Goal: Task Accomplishment & Management: Manage account settings

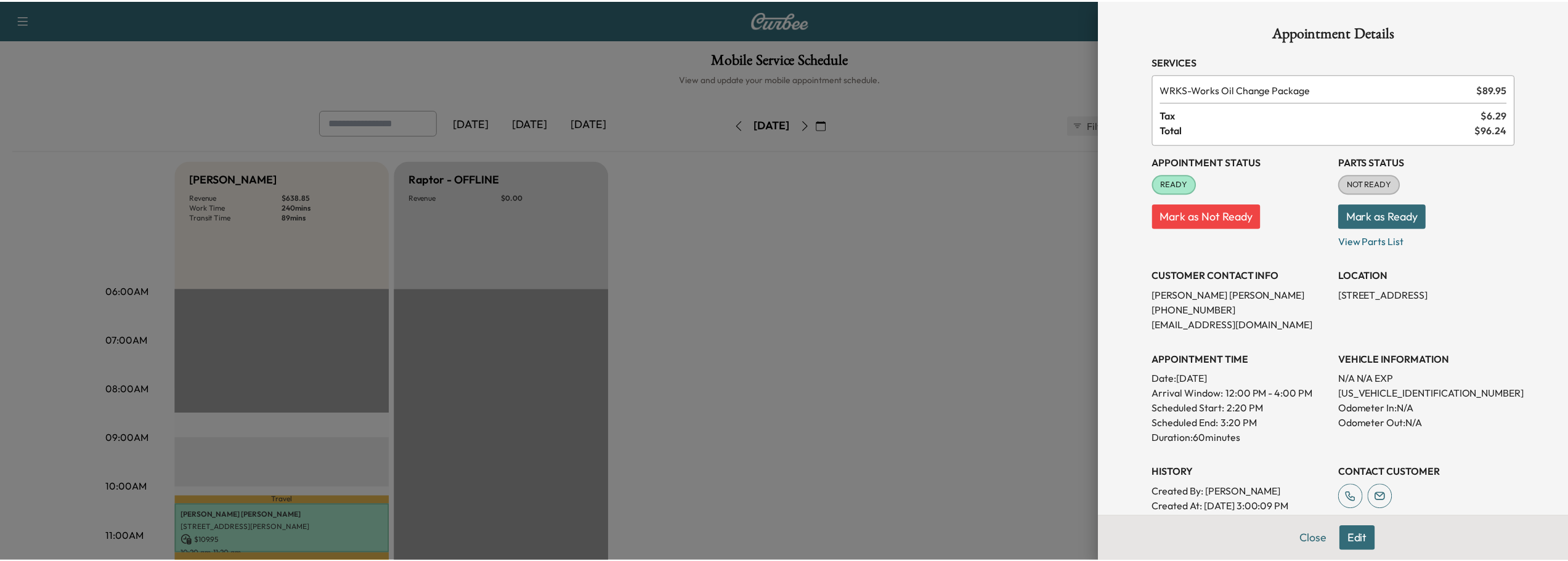
scroll to position [370, 0]
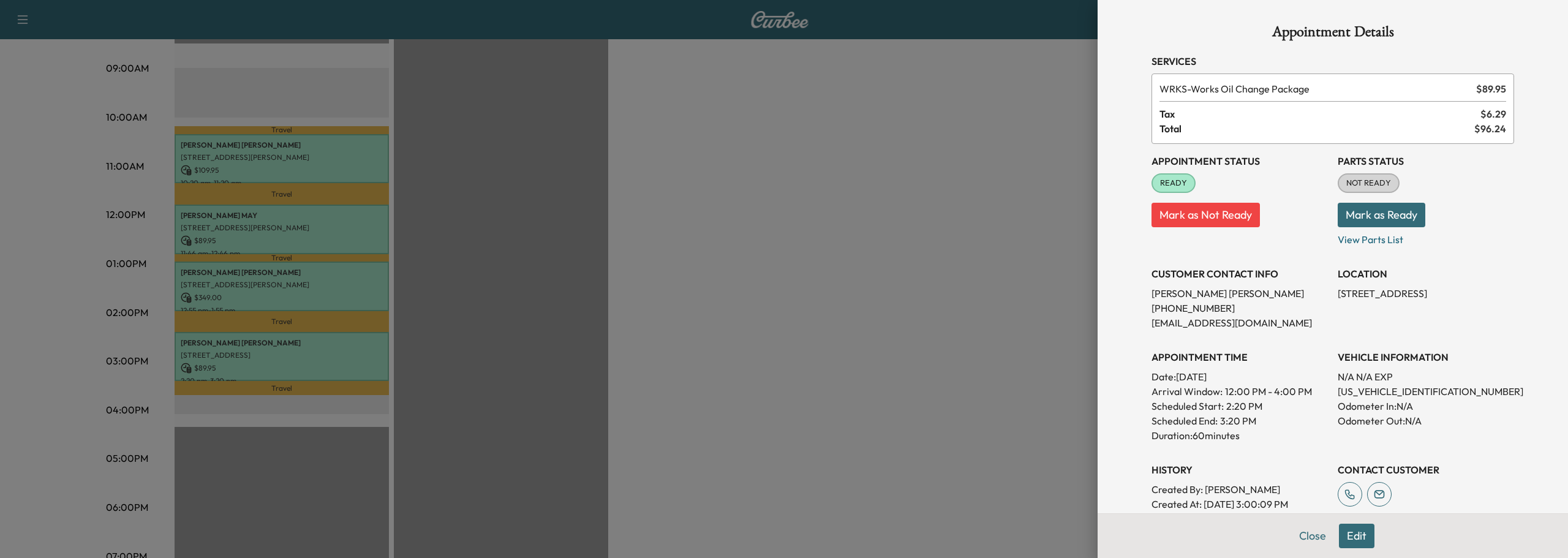
click at [1301, 534] on button "Close" at bounding box center [1312, 536] width 43 height 25
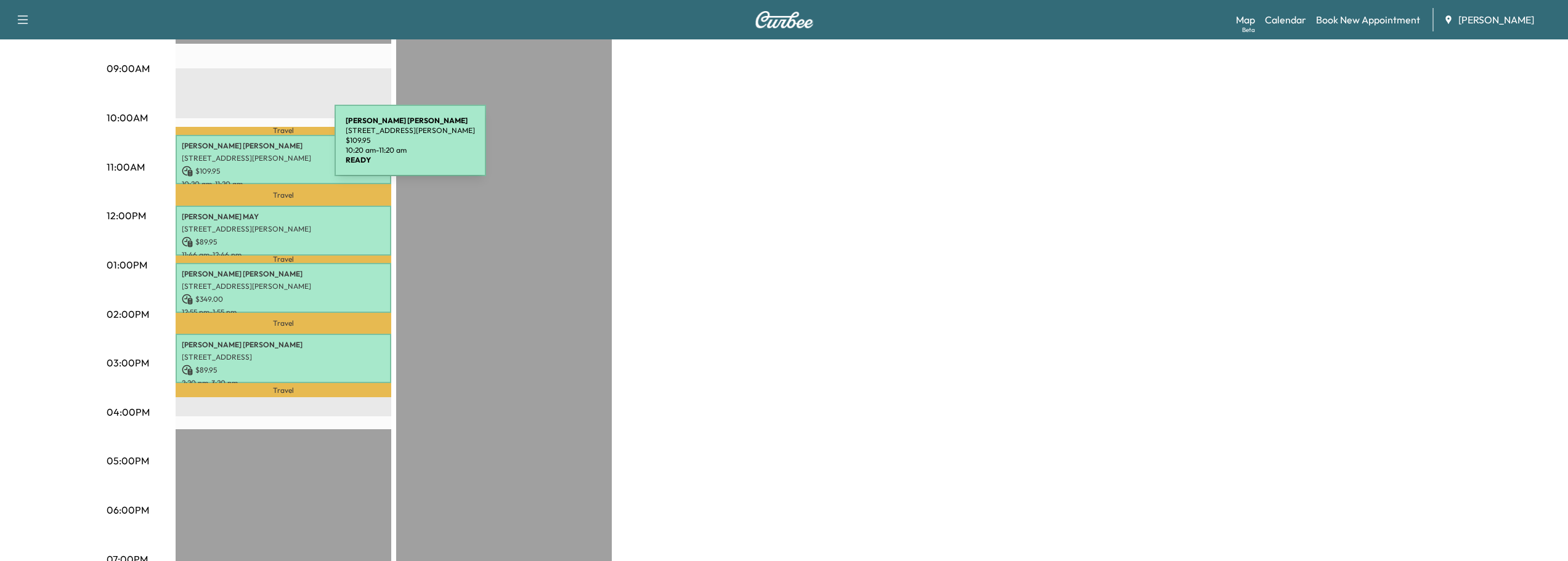
click at [251, 149] on div "[PERSON_NAME] [STREET_ADDRESS][PERSON_NAME] $ 109.95 10:20 am - 11:20 am" at bounding box center [283, 159] width 215 height 50
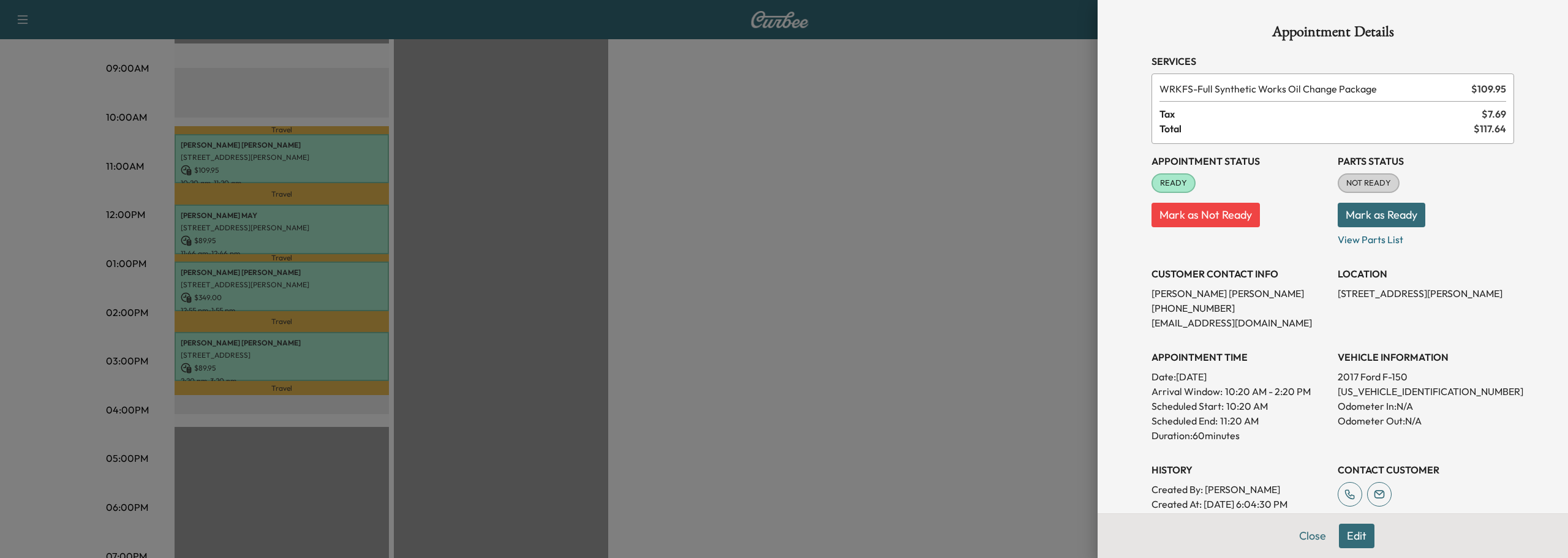
click at [1375, 212] on button "Mark as Ready" at bounding box center [1381, 215] width 88 height 25
drag, startPoint x: 1304, startPoint y: 533, endPoint x: 1204, endPoint y: 481, distance: 112.7
click at [1303, 533] on button "Close" at bounding box center [1312, 536] width 43 height 25
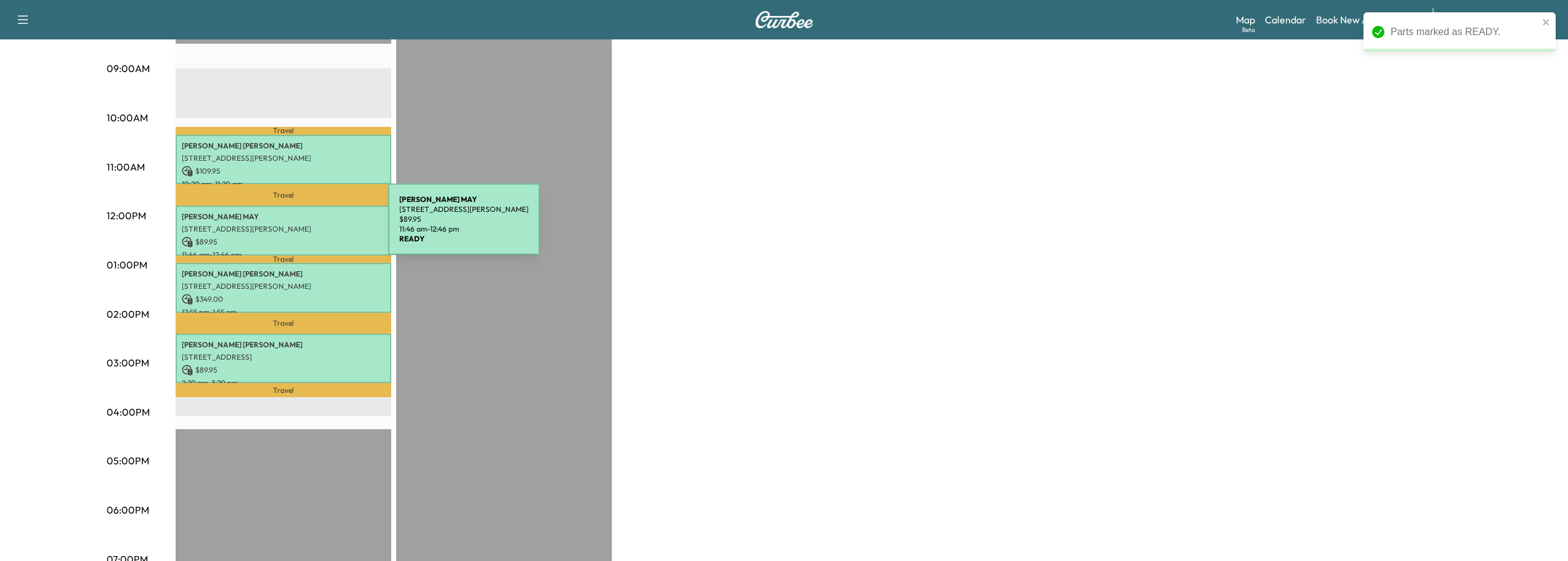
click at [296, 227] on p "[STREET_ADDRESS][PERSON_NAME]" at bounding box center [283, 229] width 203 height 10
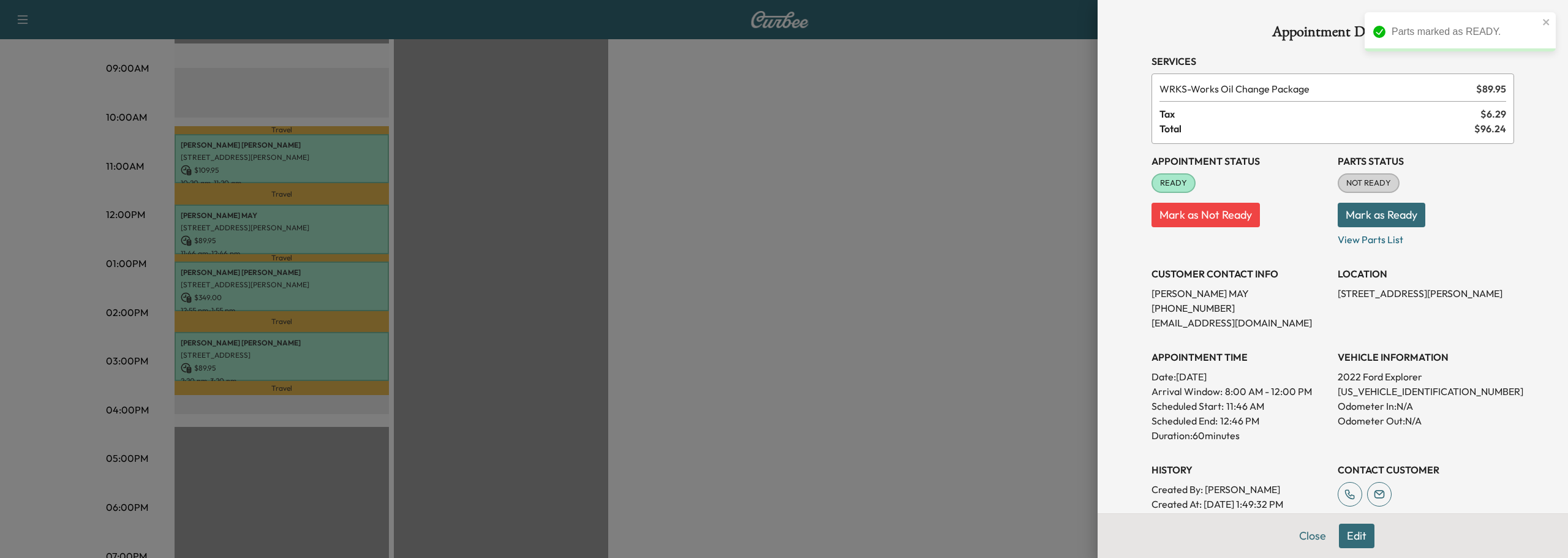
click at [1379, 217] on button "Mark as Ready" at bounding box center [1381, 215] width 88 height 25
click at [1304, 535] on button "Close" at bounding box center [1312, 536] width 43 height 25
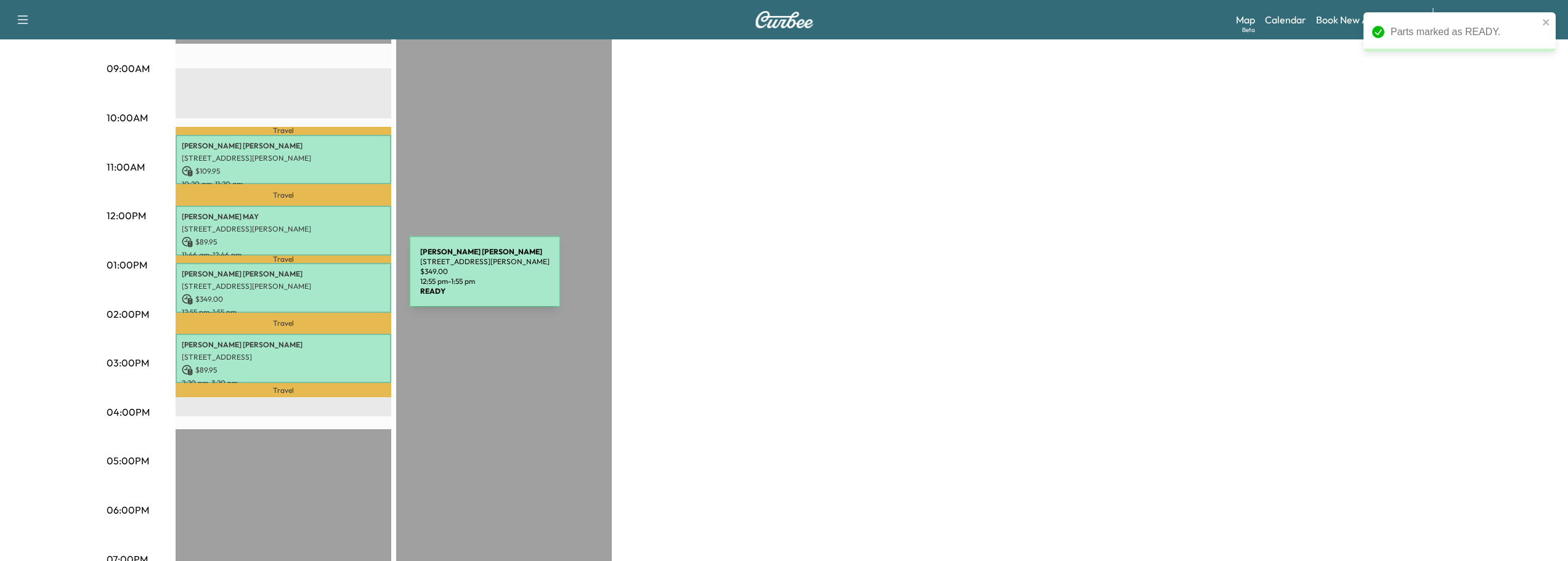
click at [316, 282] on p "[STREET_ADDRESS][PERSON_NAME]" at bounding box center [283, 286] width 203 height 10
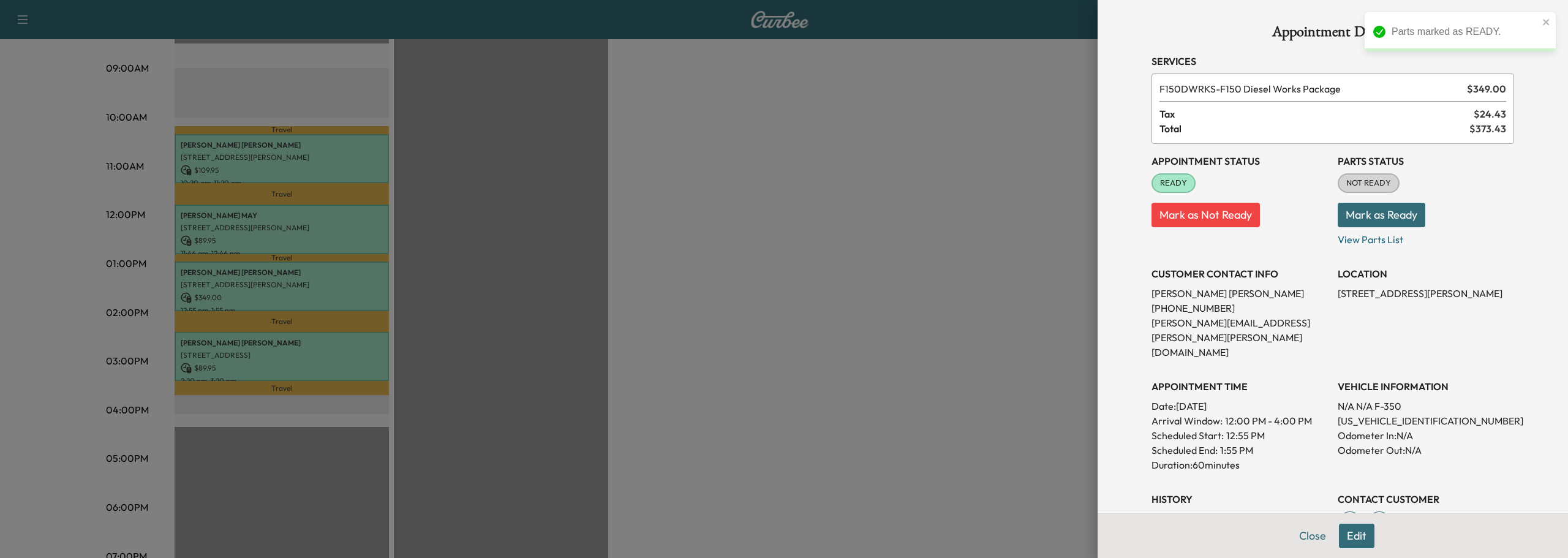
click at [1351, 214] on button "Mark as Ready" at bounding box center [1381, 215] width 88 height 25
click at [1307, 533] on button "Close" at bounding box center [1312, 536] width 43 height 25
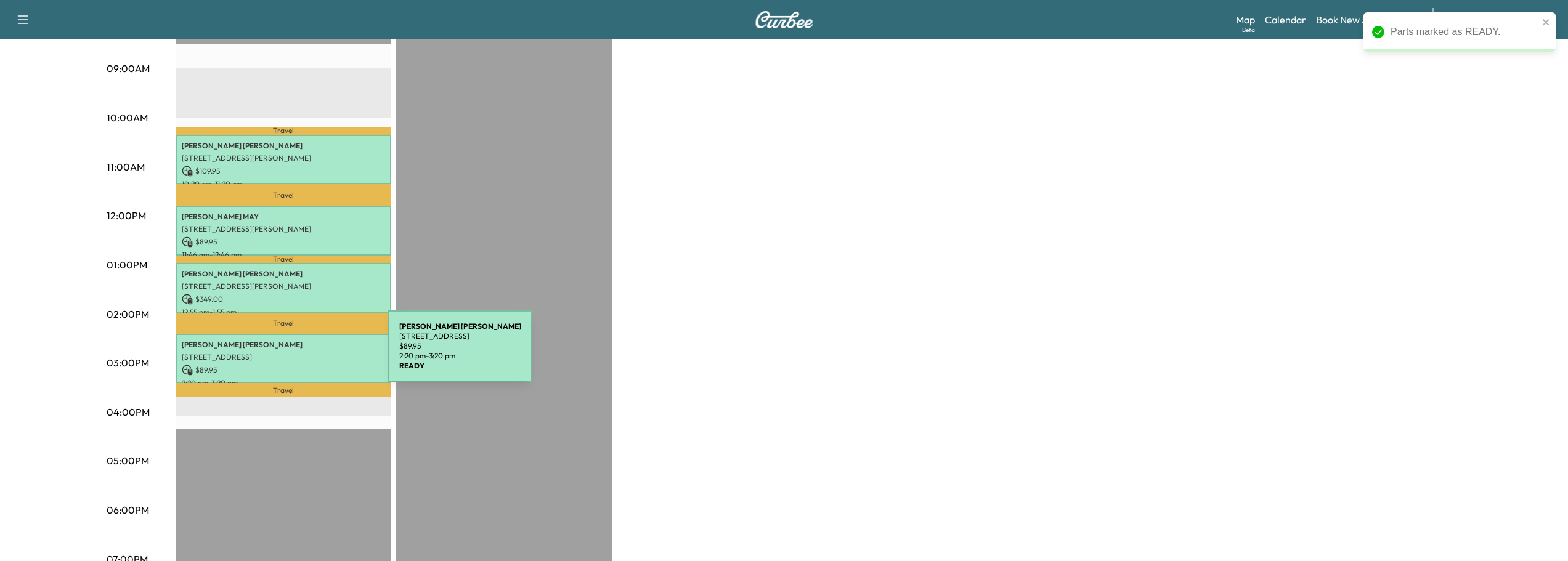
click at [296, 354] on p "[STREET_ADDRESS]" at bounding box center [283, 357] width 203 height 10
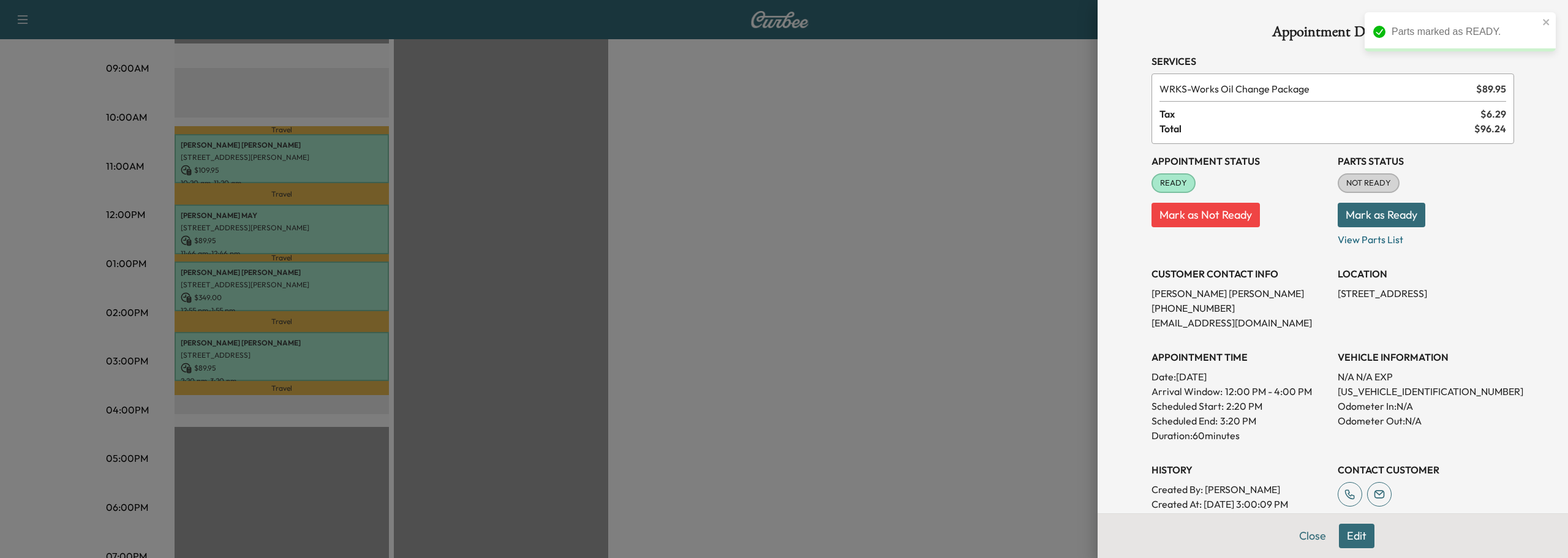
click at [1371, 209] on button "Mark as Ready" at bounding box center [1381, 215] width 88 height 25
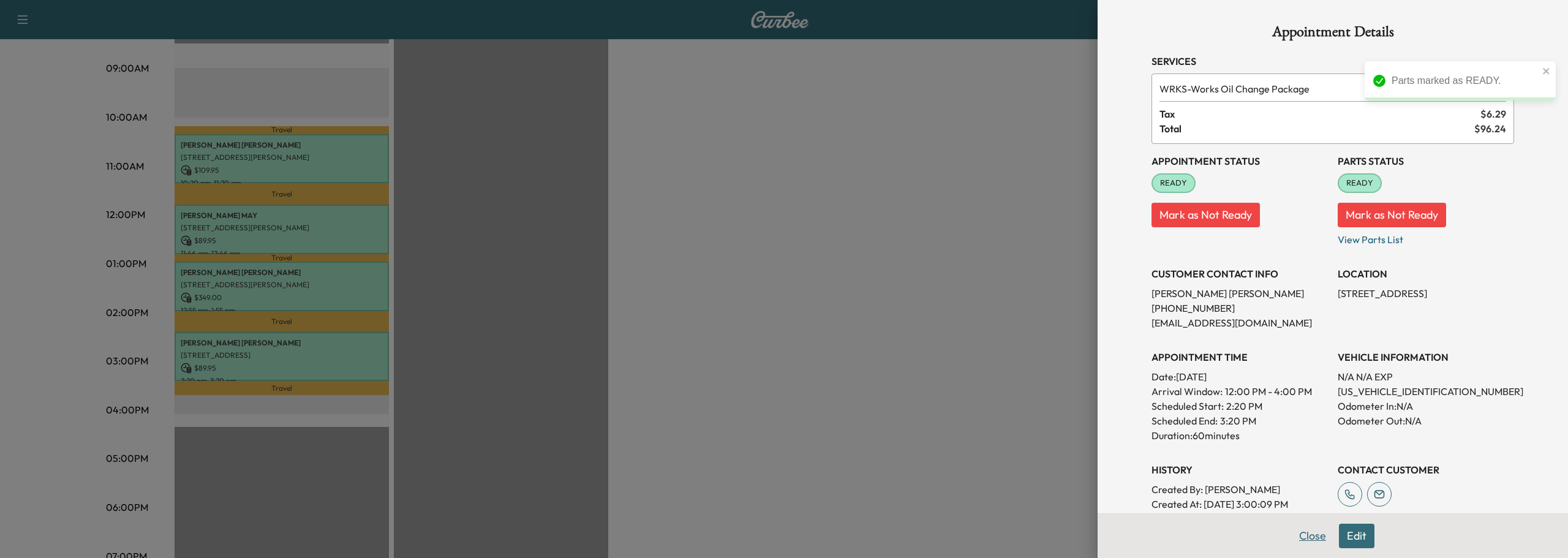
click at [1301, 538] on button "Close" at bounding box center [1312, 536] width 43 height 25
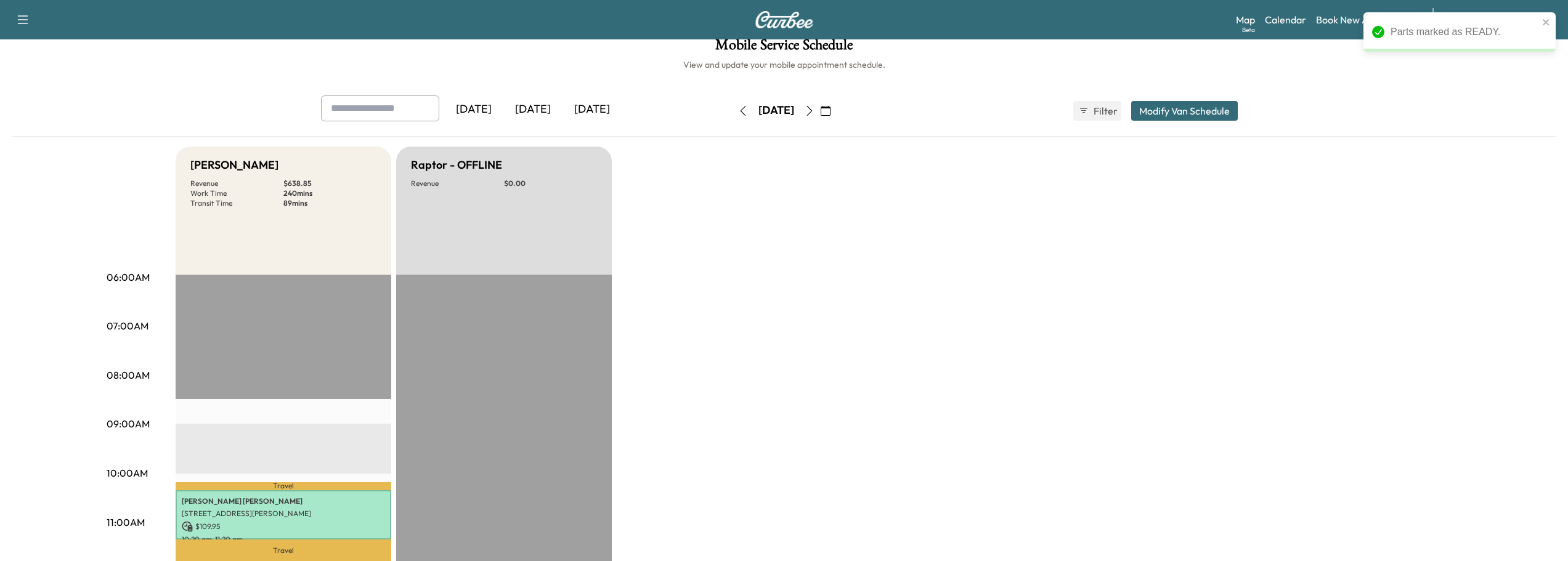
scroll to position [0, 0]
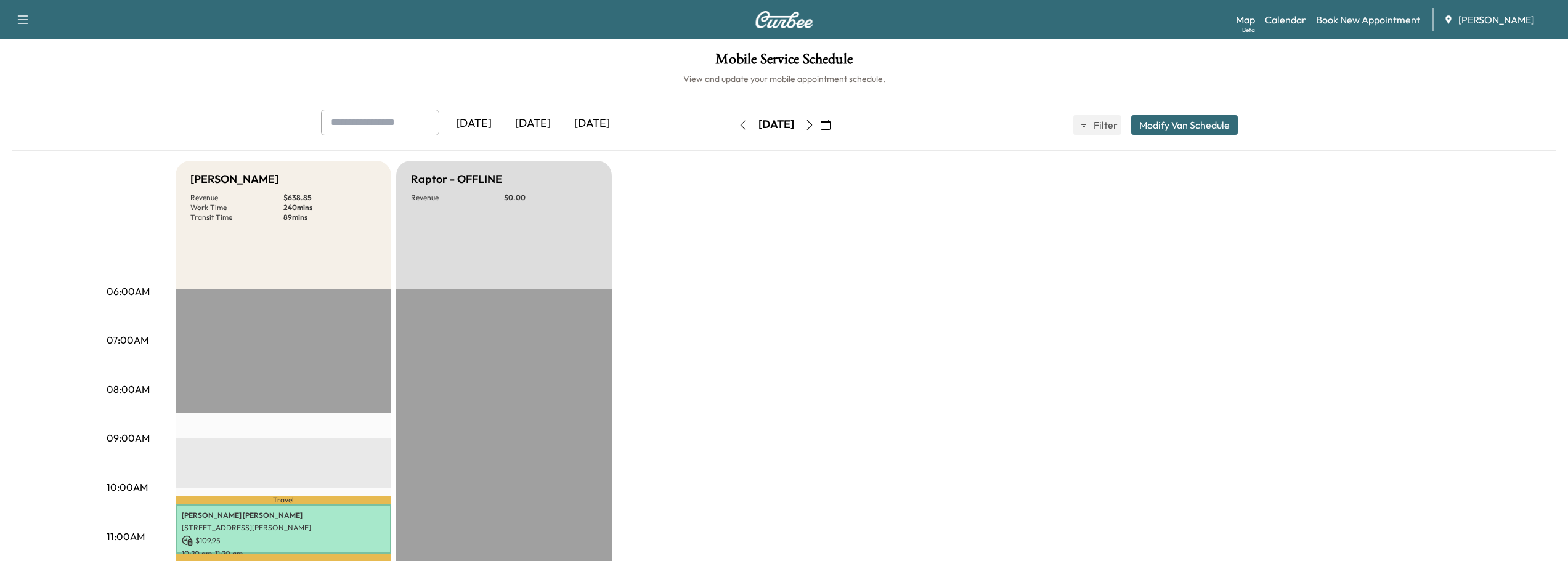
click at [830, 120] on icon "button" at bounding box center [825, 125] width 10 height 10
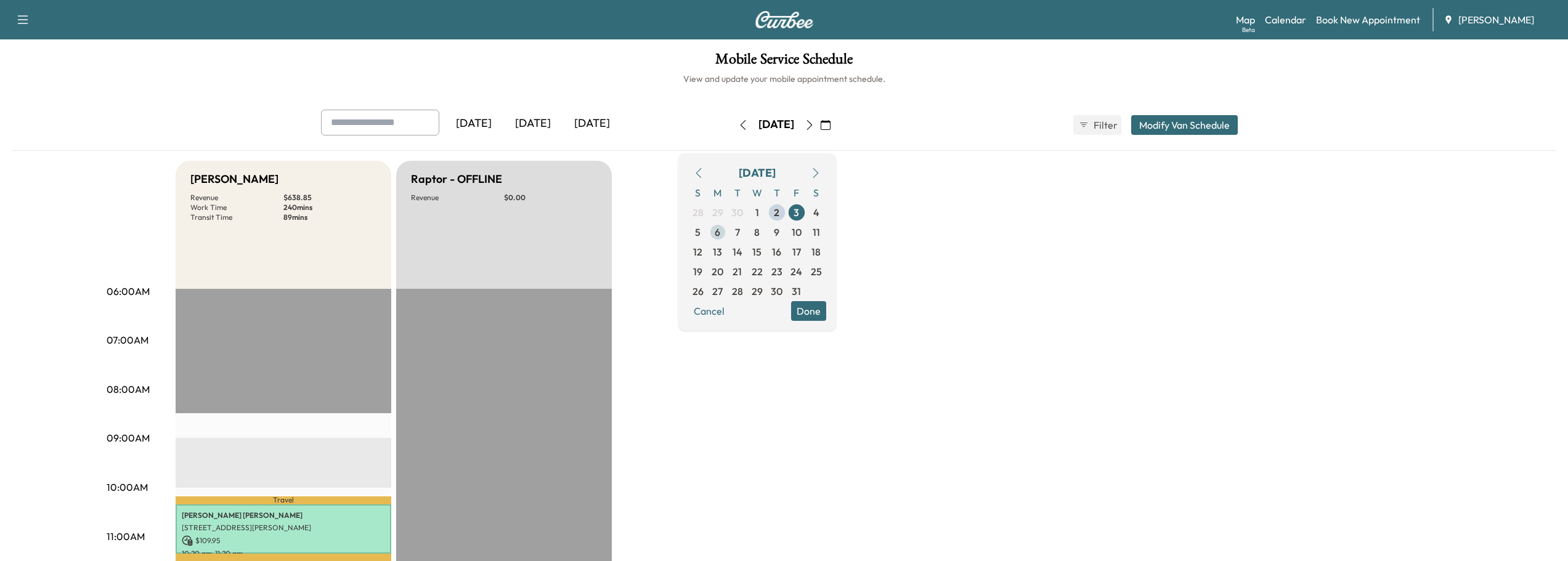
click at [720, 232] on span "6" at bounding box center [717, 231] width 6 height 15
